Goal: Check status

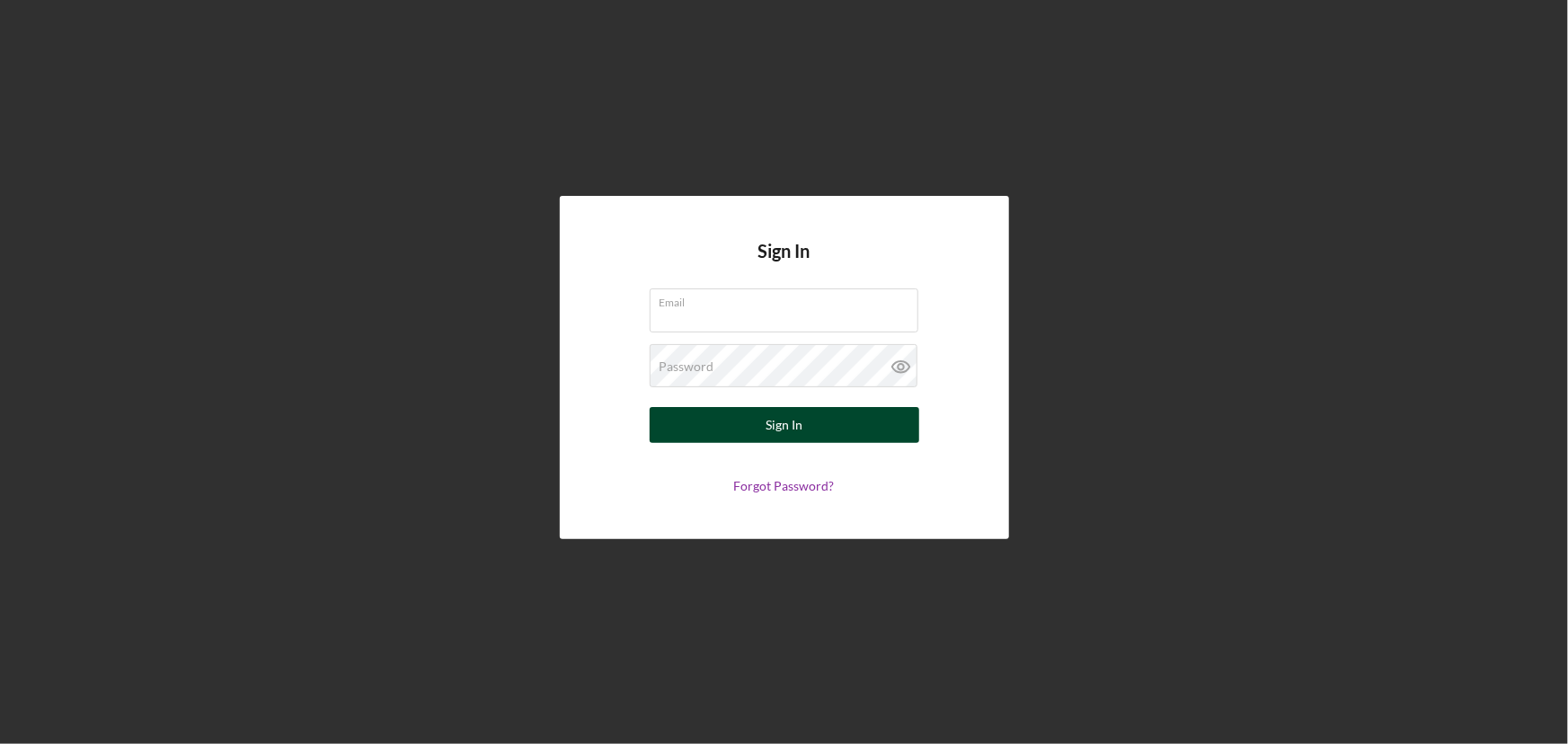
type input "[EMAIL_ADDRESS][DOMAIN_NAME]"
click at [758, 419] on button "Sign In" at bounding box center [784, 425] width 270 height 36
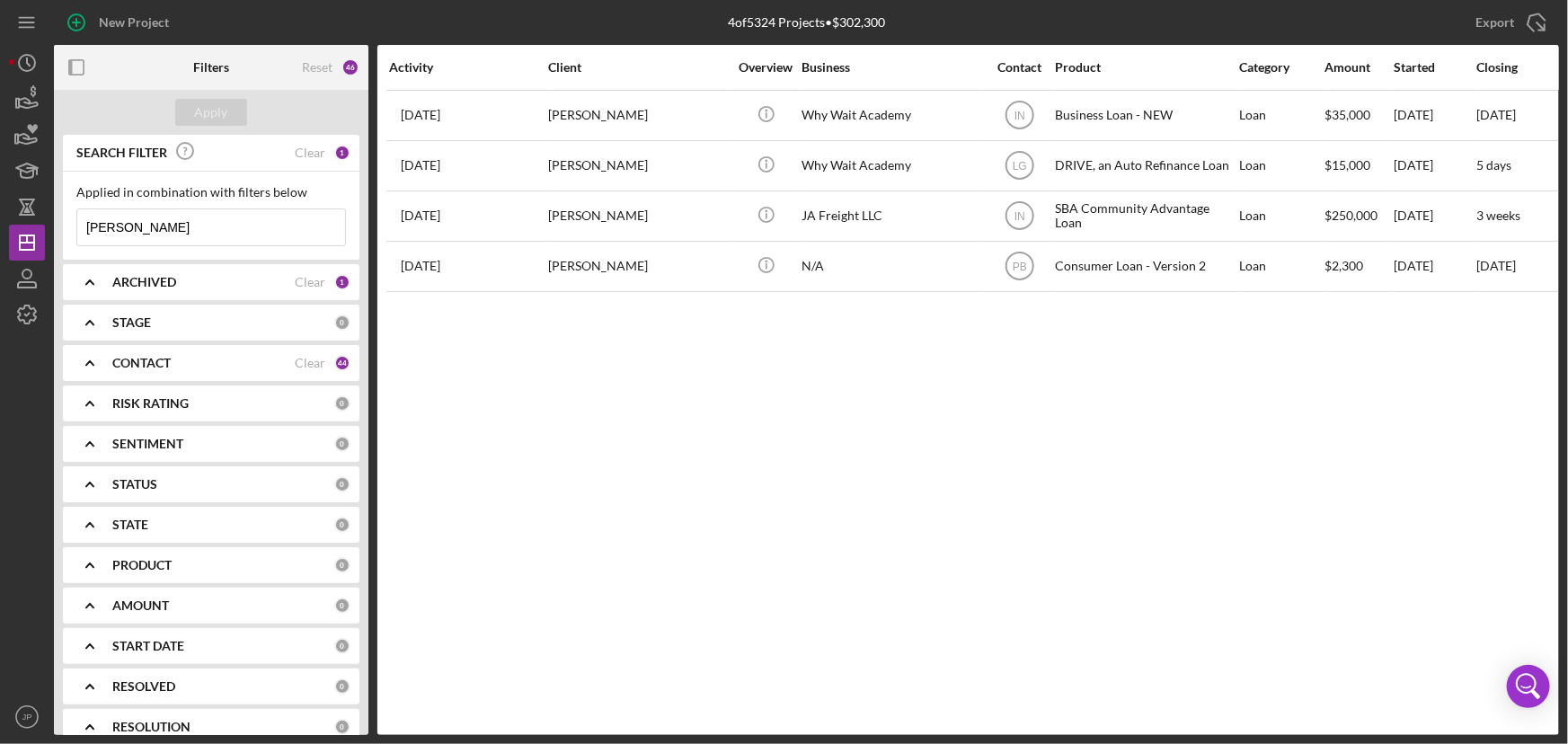
click at [254, 215] on input "[PERSON_NAME]" at bounding box center [211, 227] width 268 height 36
type input "l"
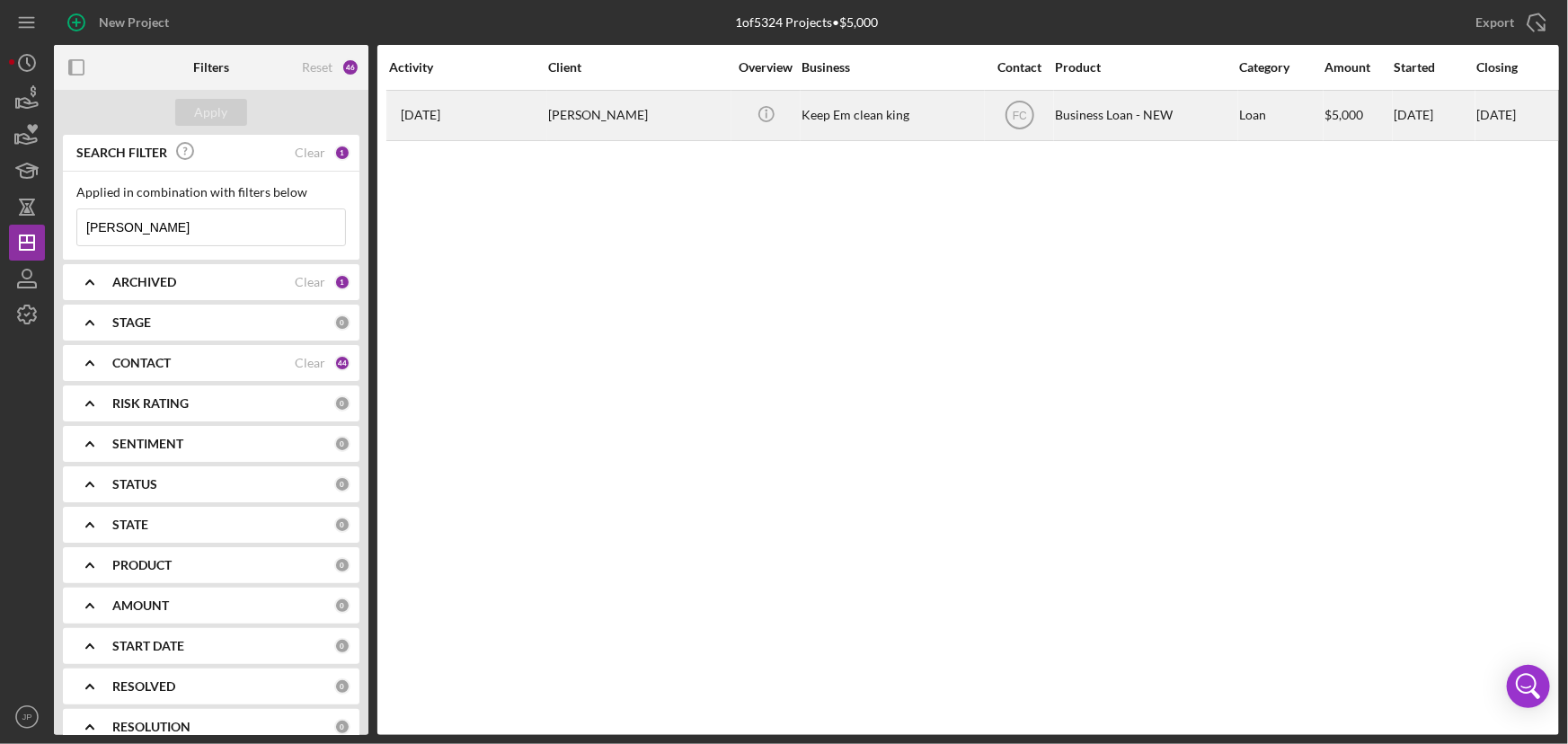
type input "[PERSON_NAME]"
click at [641, 120] on div "[PERSON_NAME]" at bounding box center [637, 115] width 180 height 48
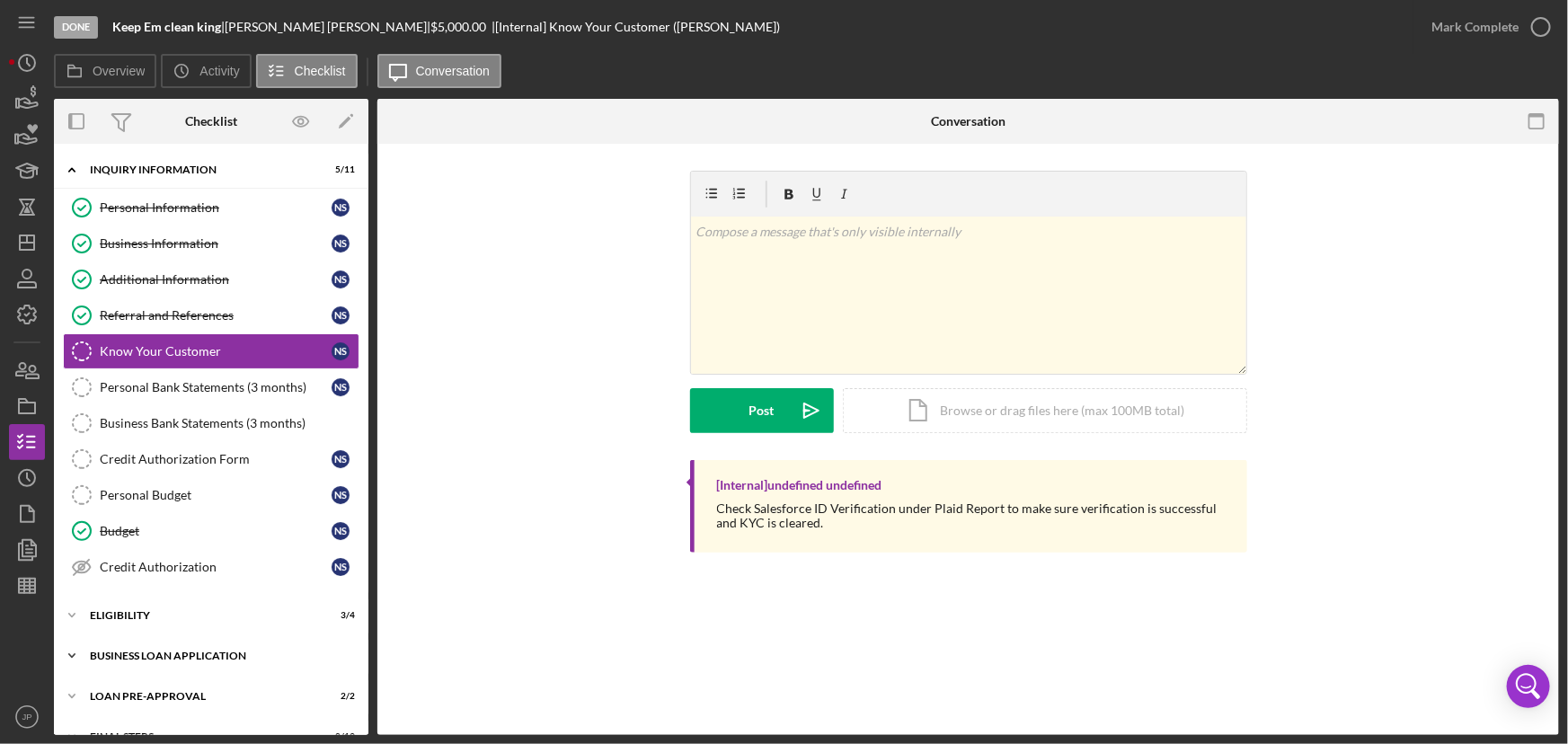
click at [140, 650] on div "BUSINESS LOAN APPLICATION" at bounding box center [218, 656] width 256 height 11
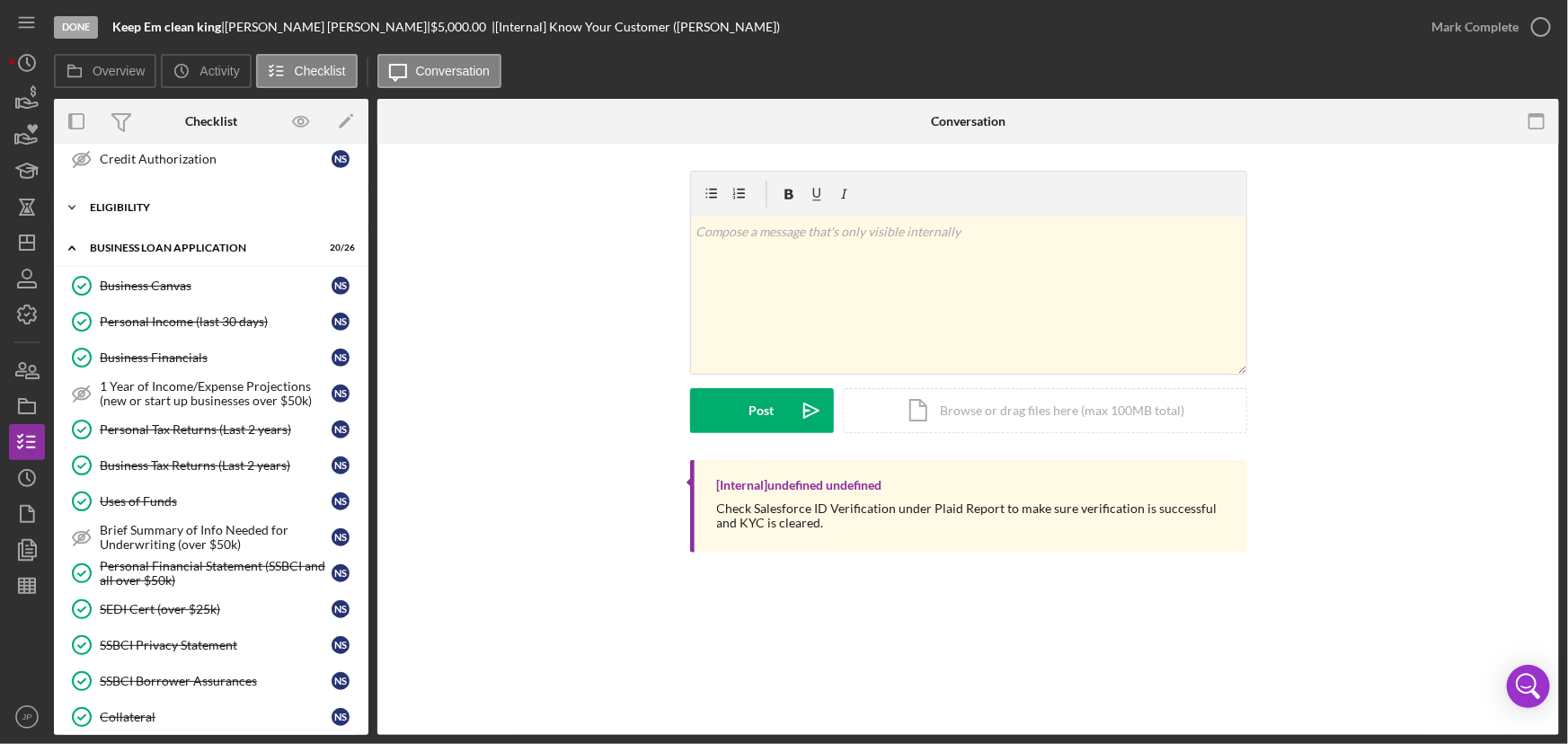
scroll to position [571, 0]
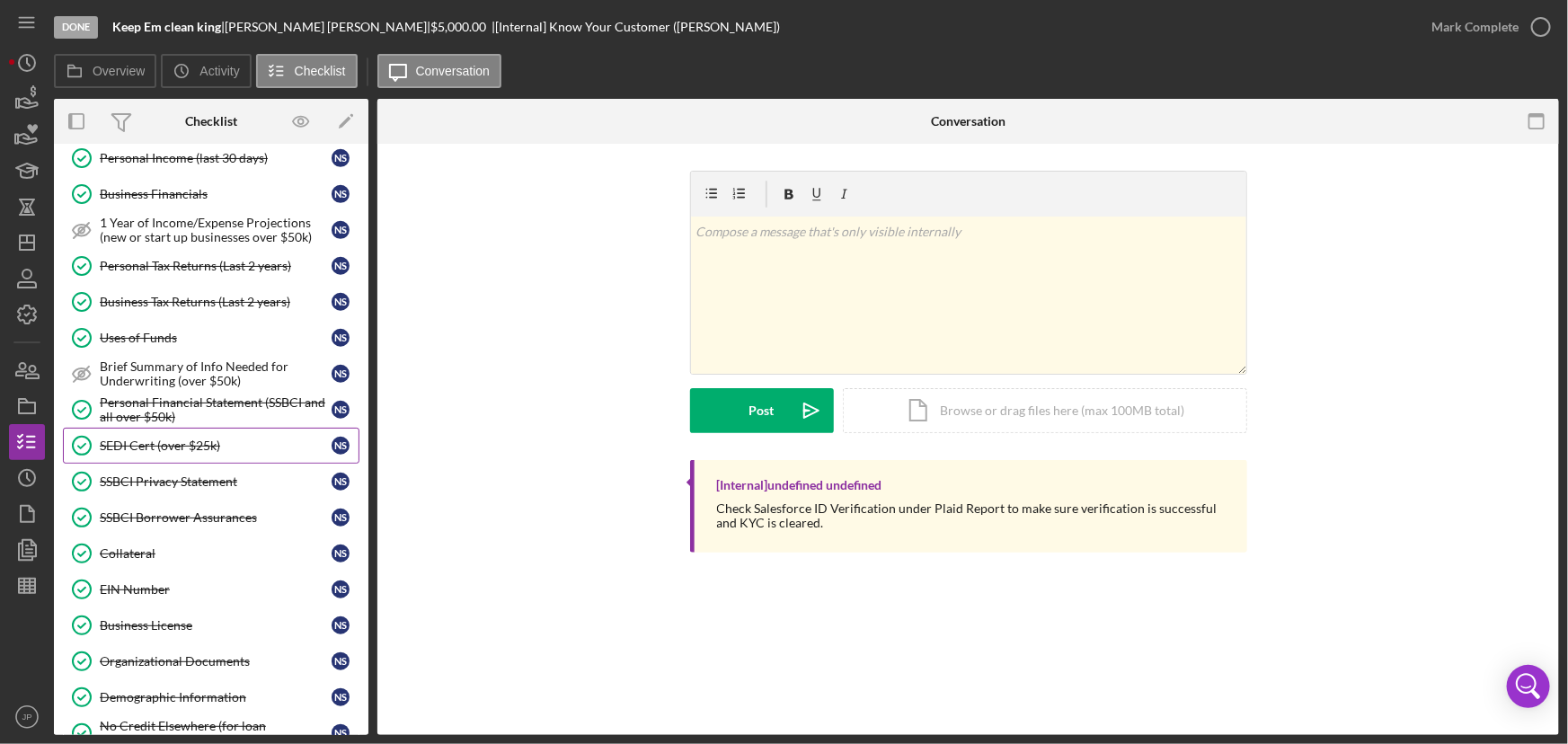
click at [176, 454] on link "SEDI Cert (over $25k) SEDI Cert (over $25k) N S" at bounding box center [211, 445] width 297 height 36
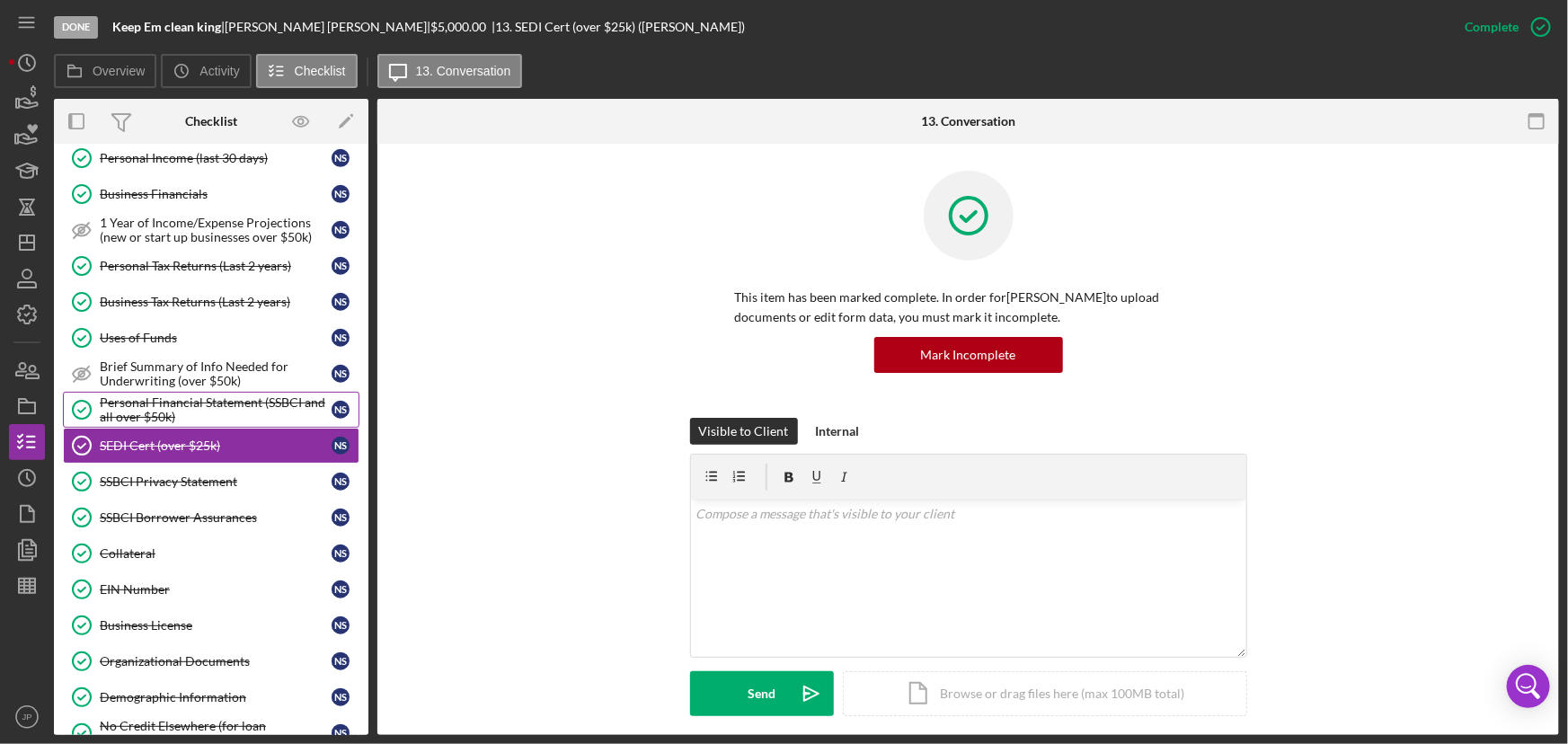
click at [177, 412] on div "Personal Financial Statement (SSBCI and all over $50k)" at bounding box center [216, 409] width 232 height 29
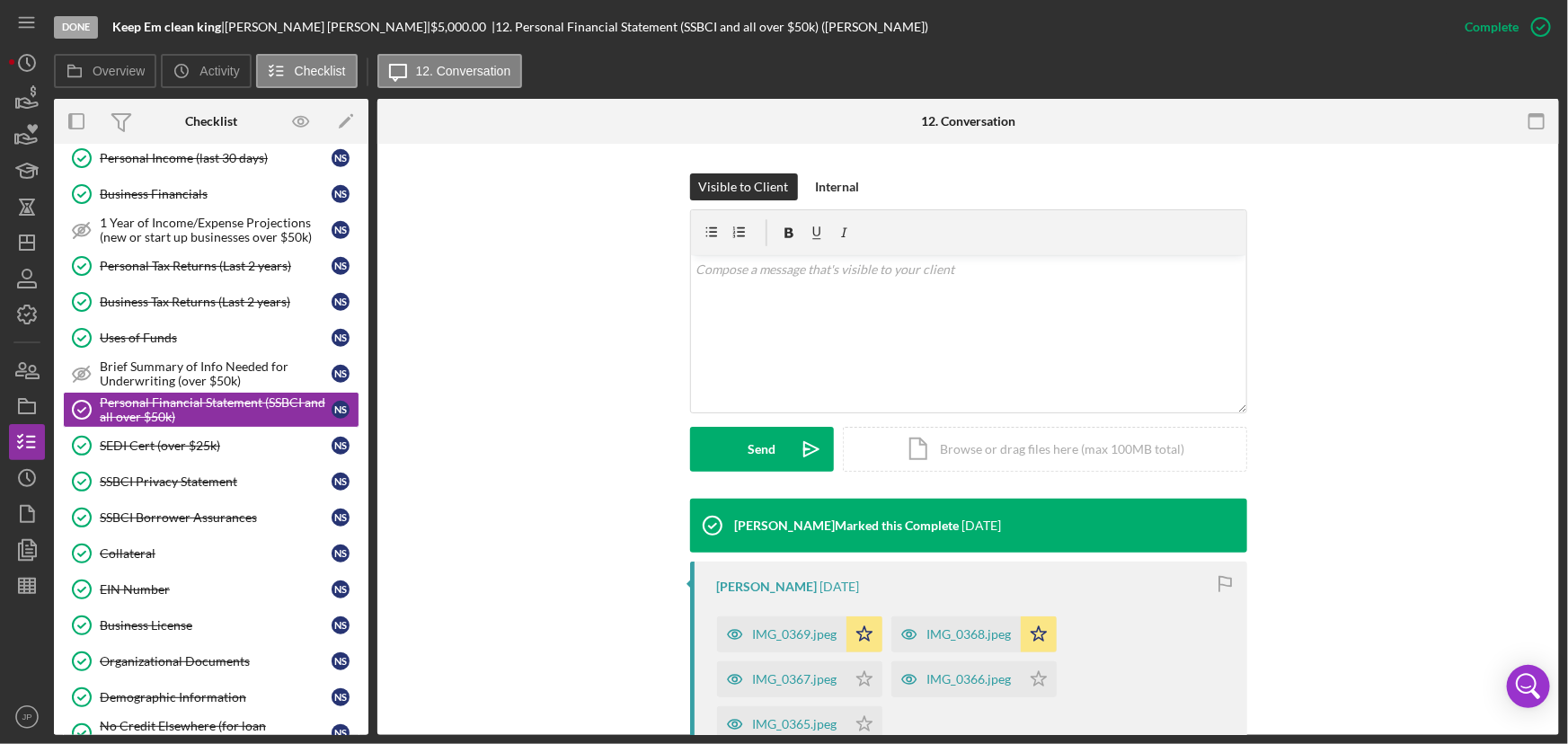
scroll to position [490, 0]
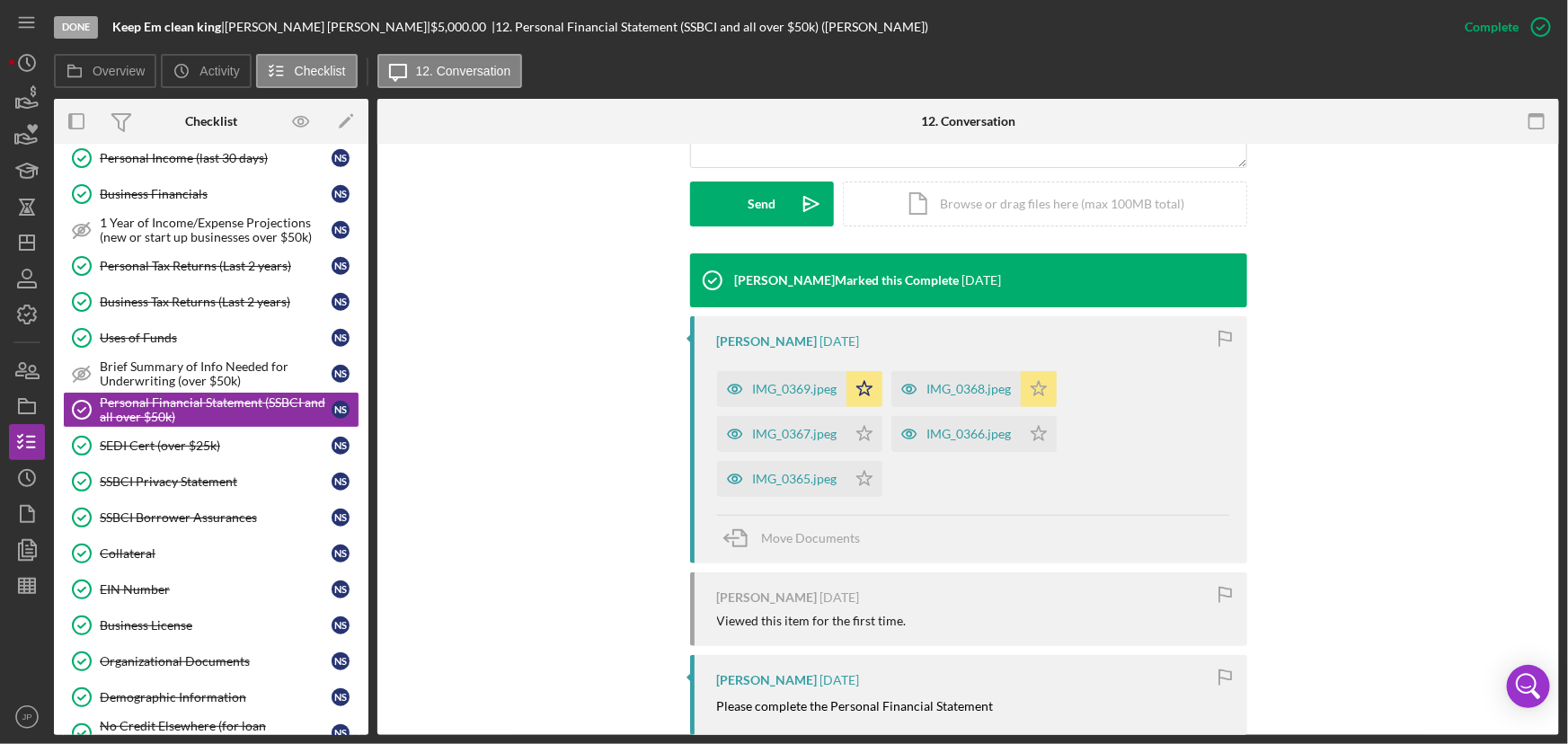
click at [763, 388] on div "IMG_0369.jpeg" at bounding box center [796, 389] width 85 height 14
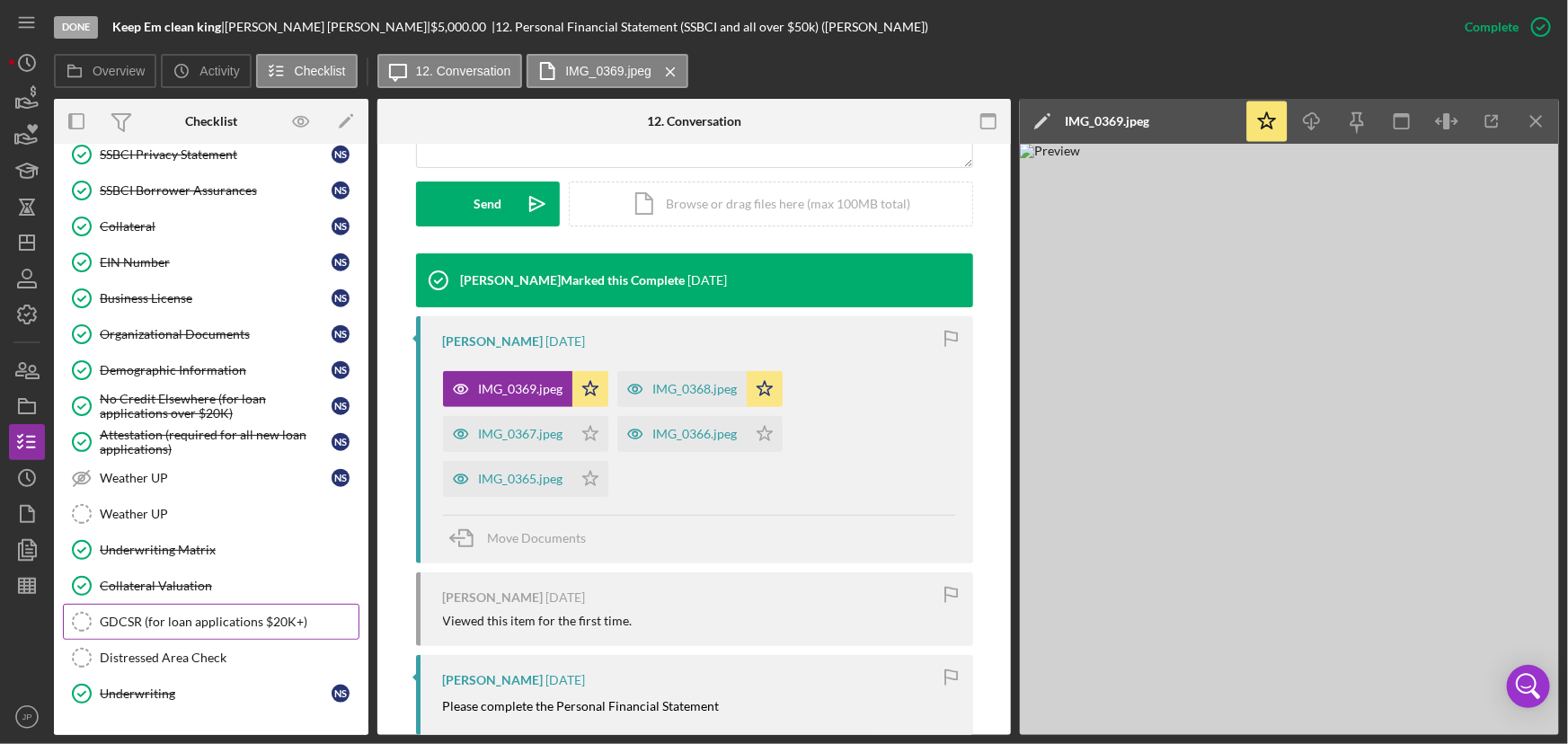
scroll to position [1006, 0]
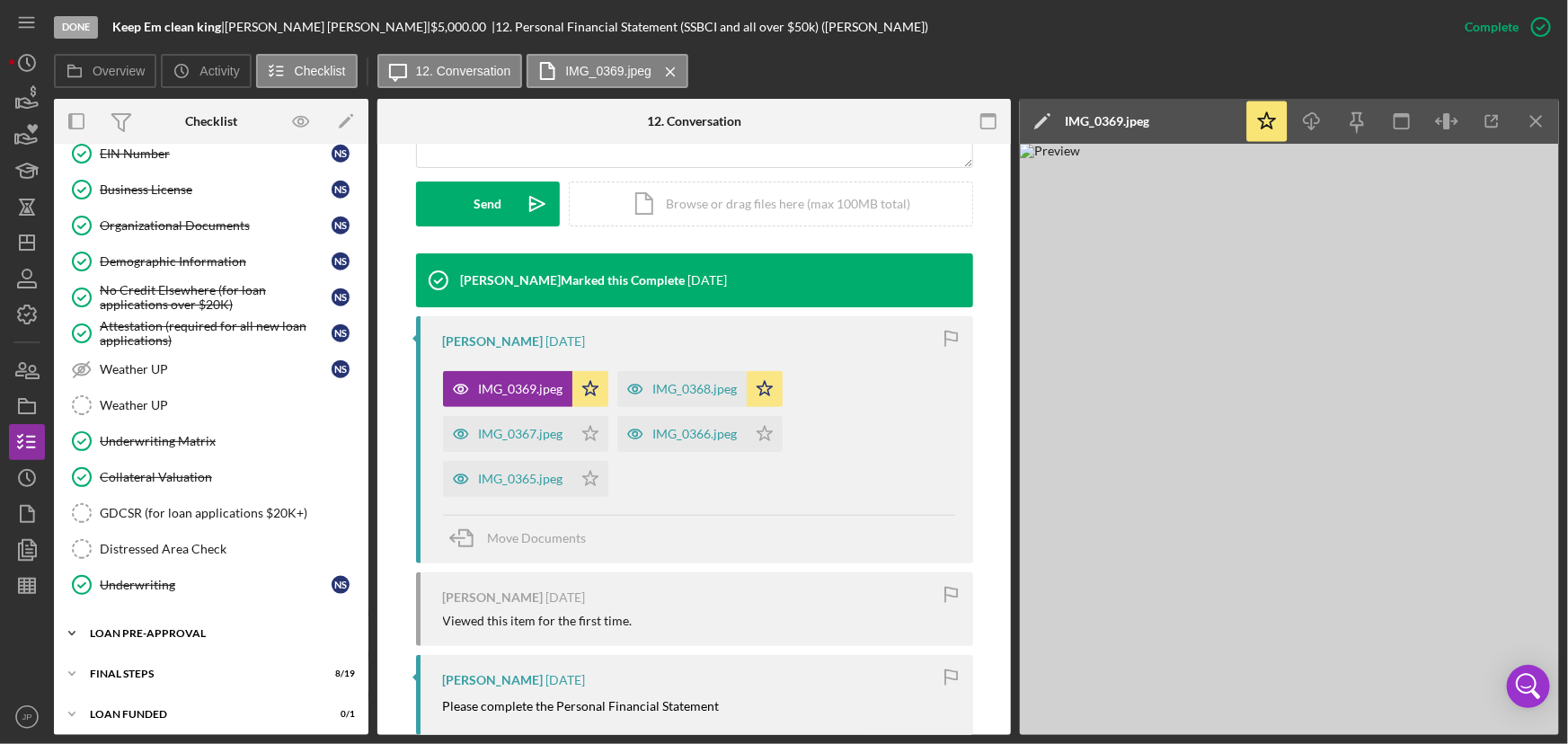
drag, startPoint x: 141, startPoint y: 622, endPoint x: 171, endPoint y: 606, distance: 34.0
click at [141, 628] on div "LOAN PRE-APPROVAL" at bounding box center [200, 633] width 220 height 11
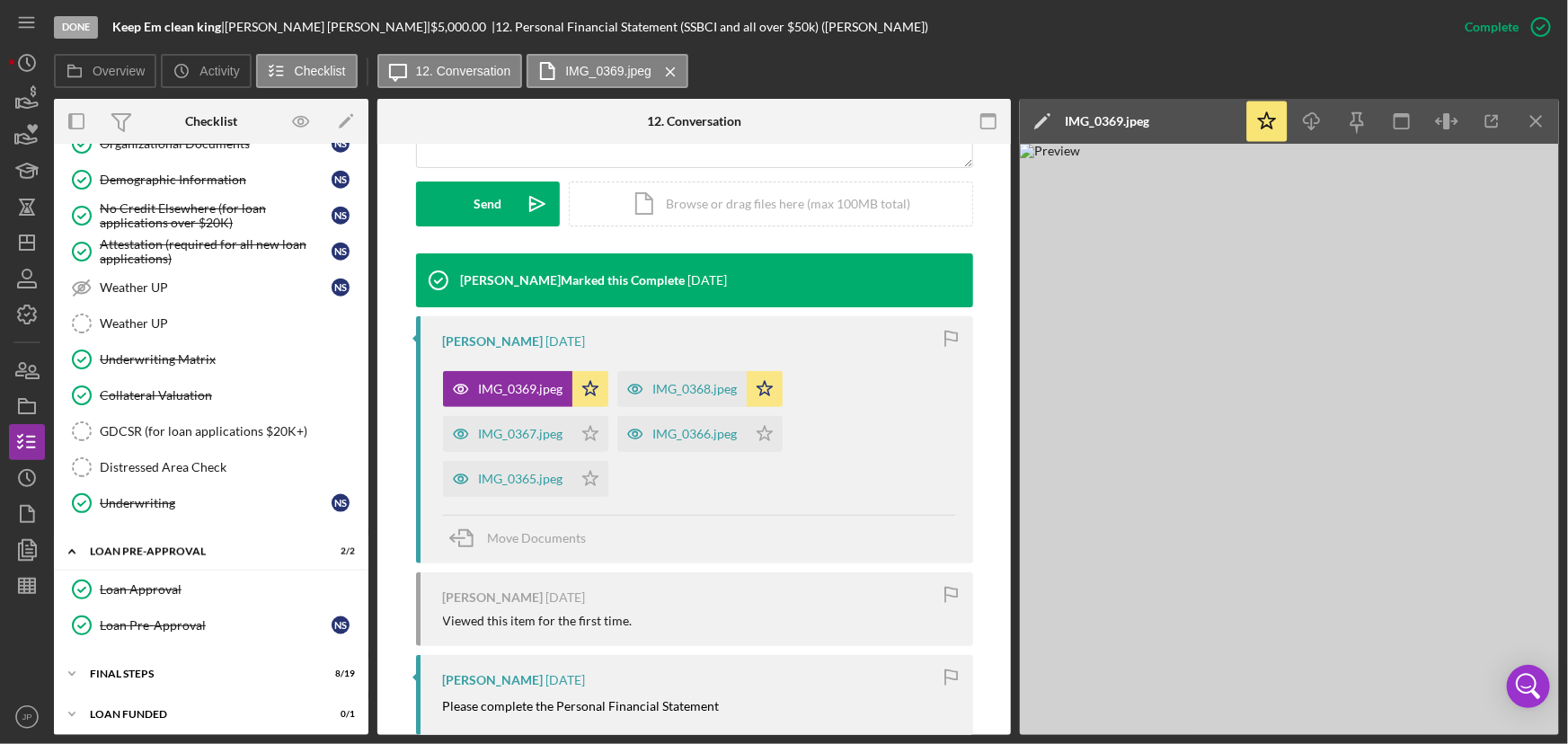
click at [134, 582] on div "Loan Approval" at bounding box center [229, 589] width 259 height 14
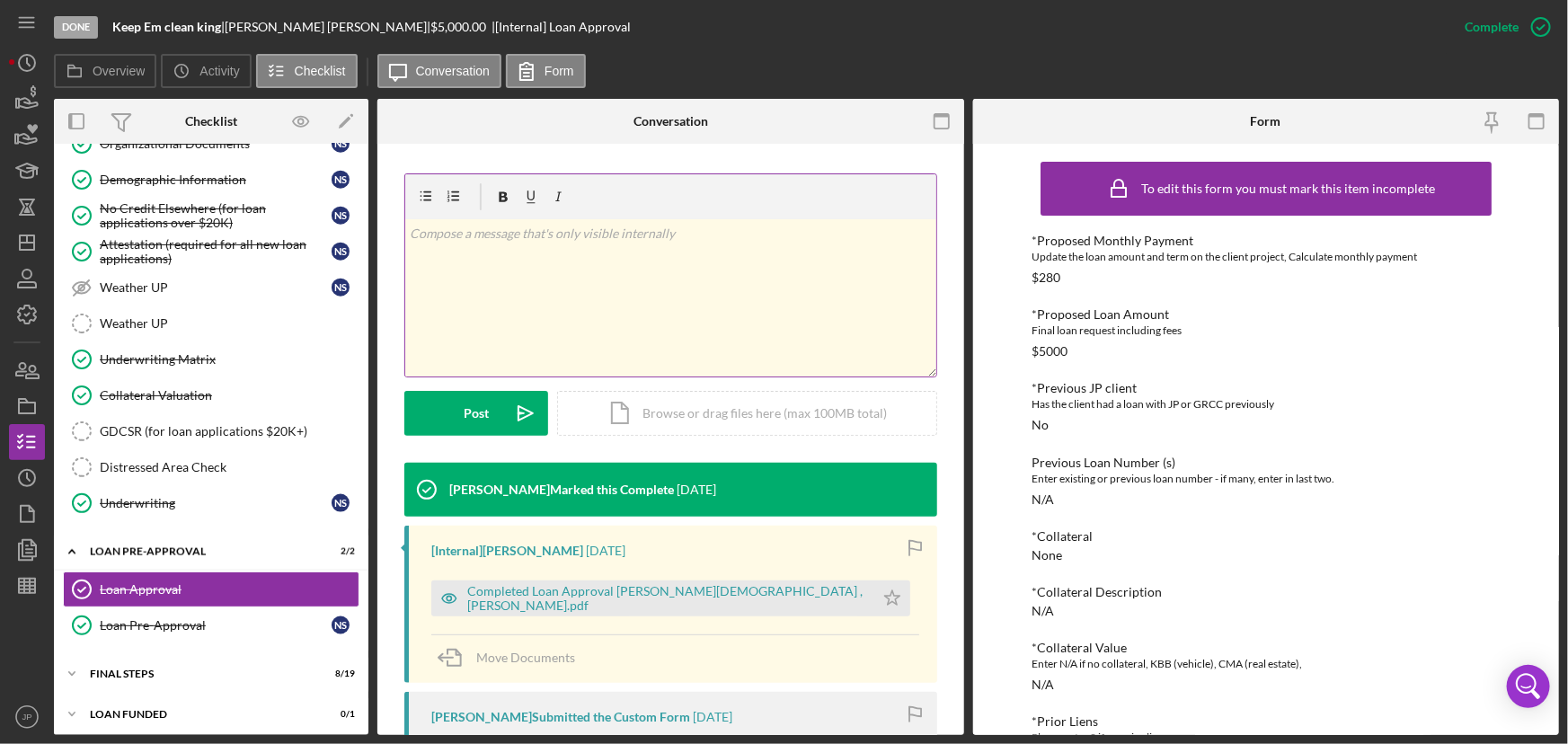
scroll to position [408, 0]
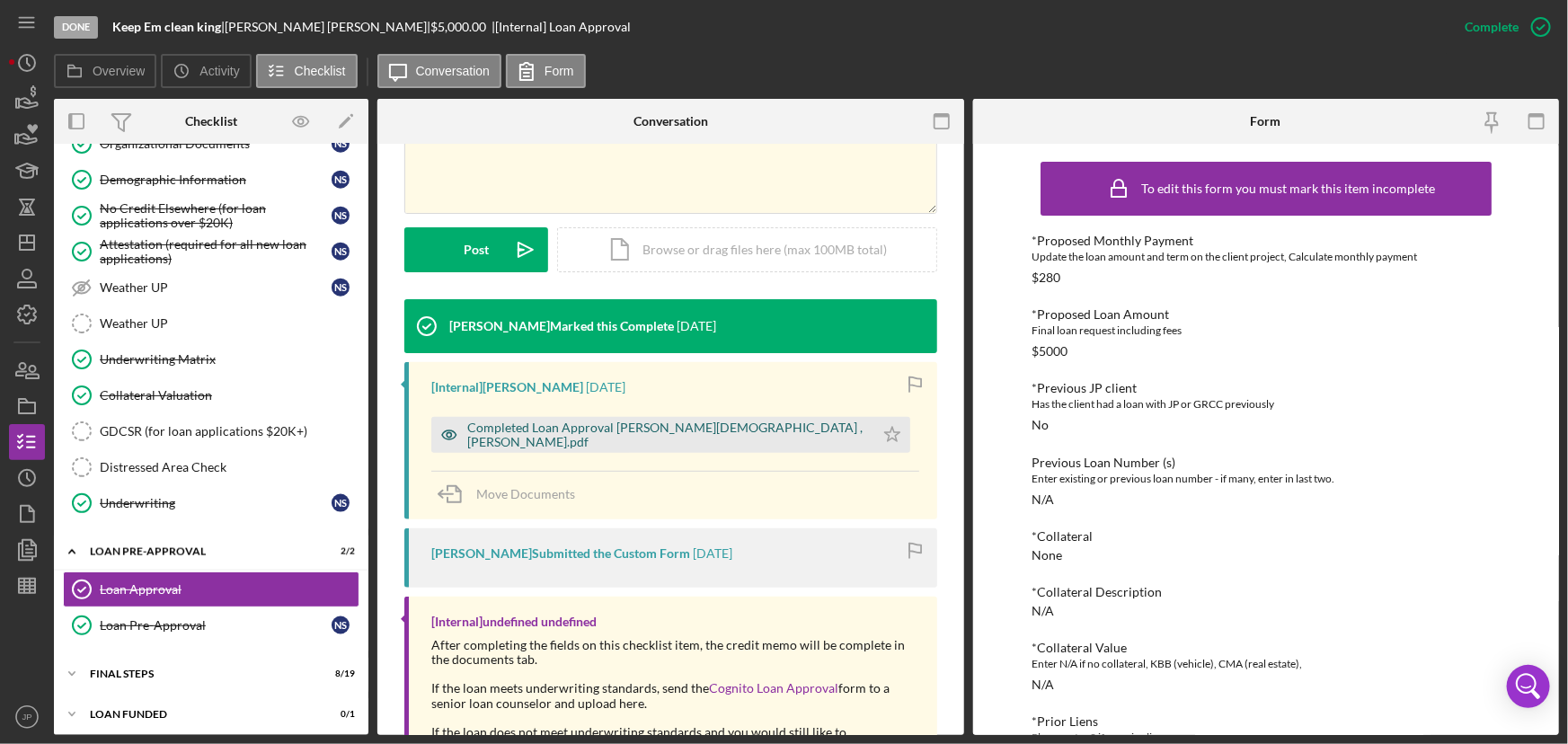
click at [632, 434] on div "Completed Loan Approval [PERSON_NAME][DEMOGRAPHIC_DATA] , [PERSON_NAME].pdf" at bounding box center [666, 435] width 398 height 29
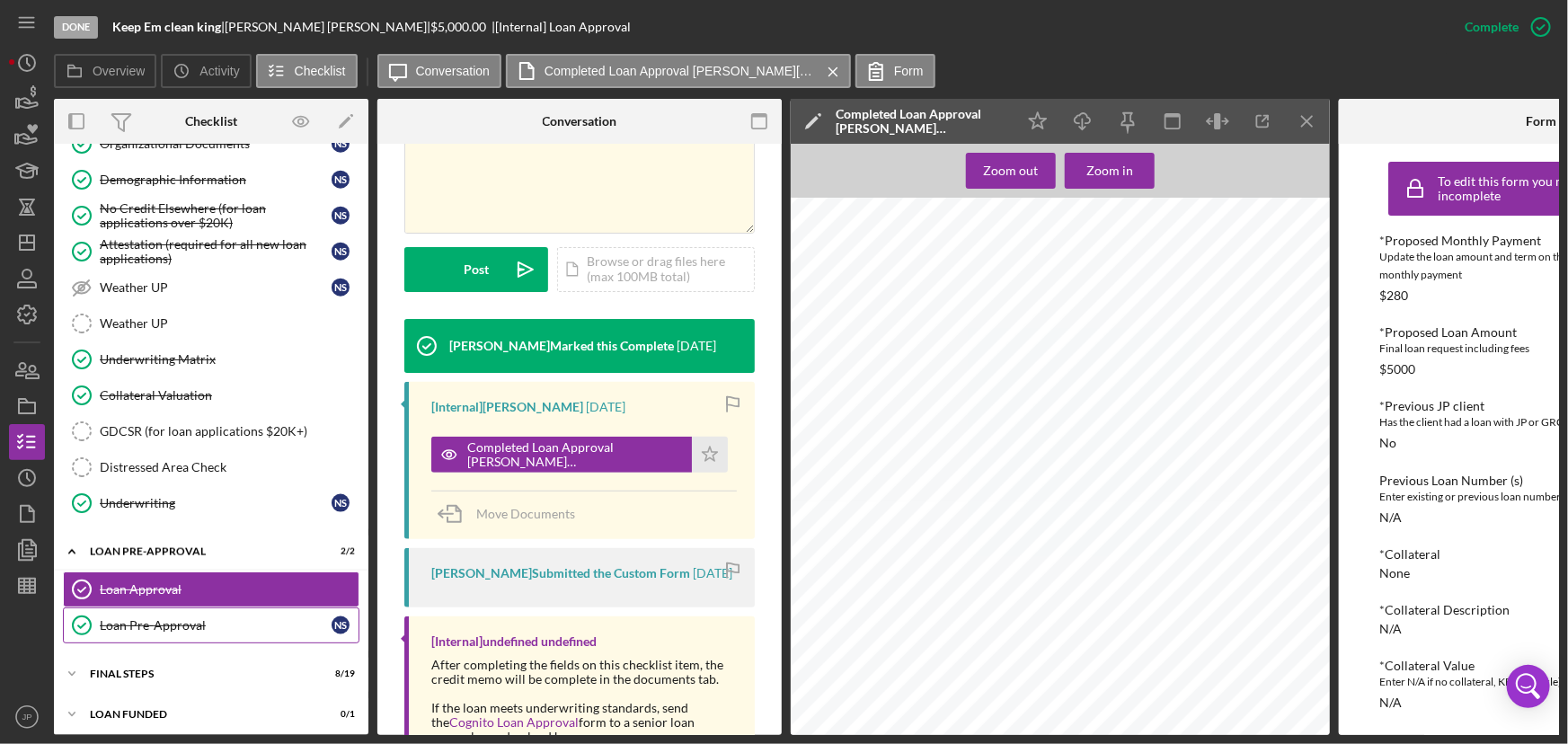
scroll to position [1094, 0]
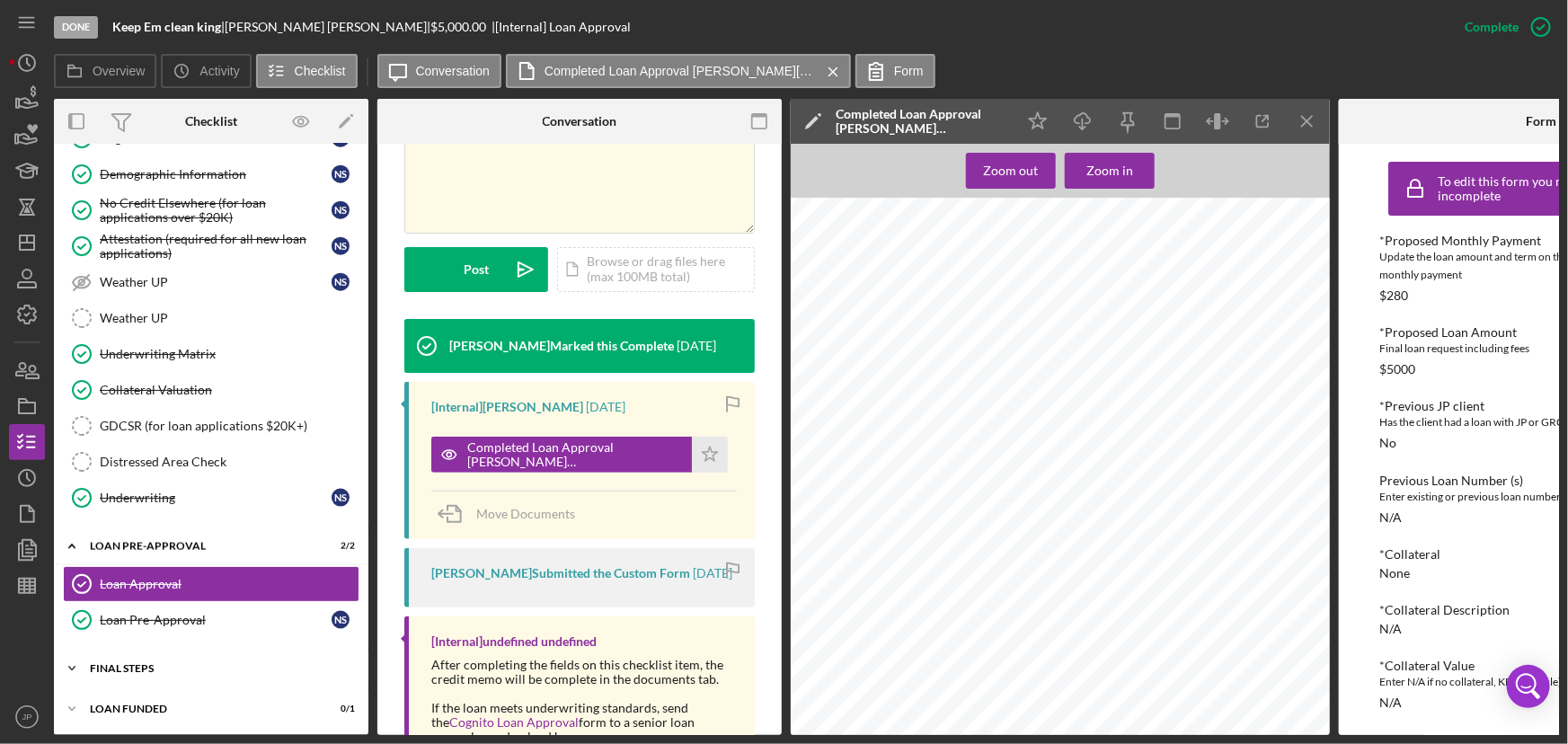
click at [121, 667] on div "Icon/Expander FINAL STEPS 8 / 19" at bounding box center [211, 668] width 315 height 36
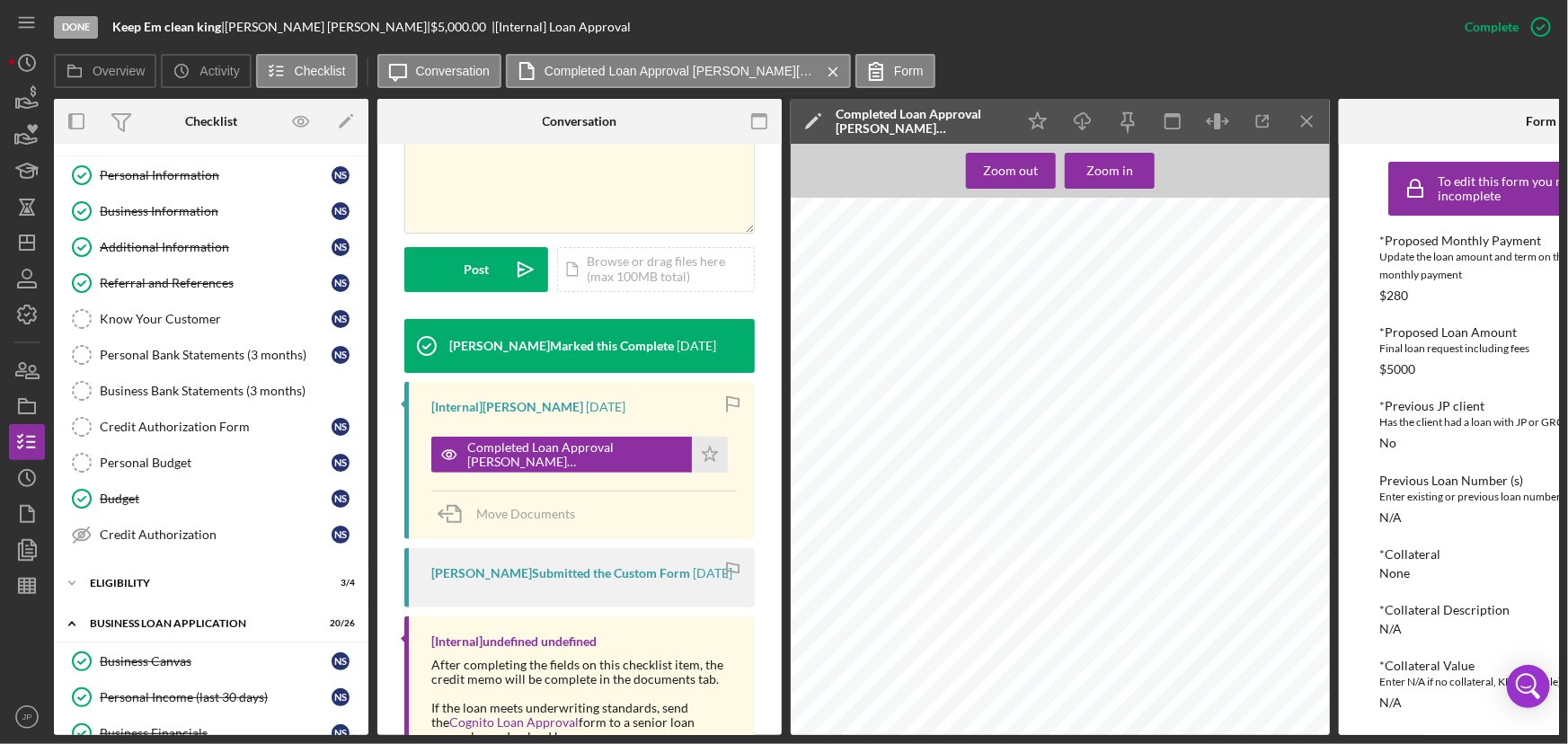
scroll to position [0, 0]
